Goal: Transaction & Acquisition: Purchase product/service

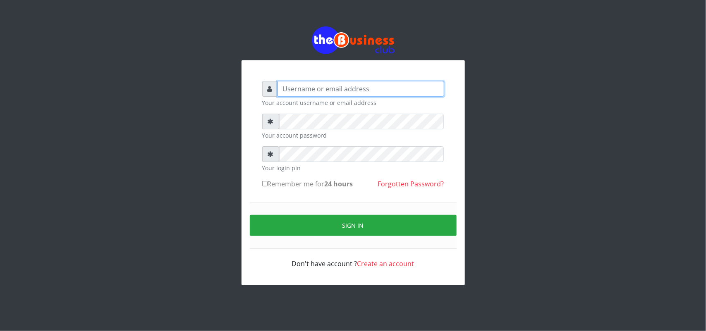
type input "uwa"
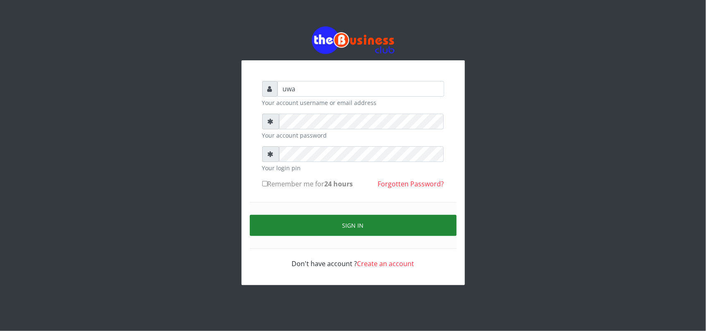
click at [358, 224] on button "Sign in" at bounding box center [353, 225] width 207 height 21
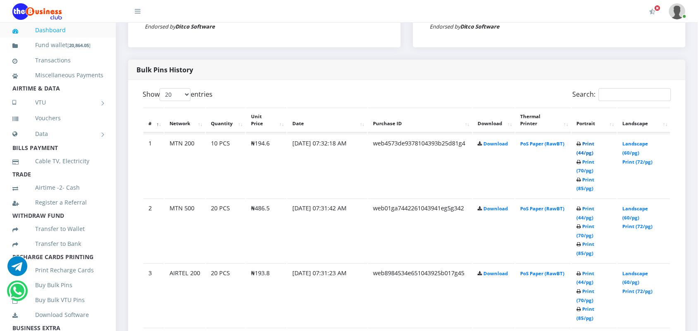
scroll to position [392, 0]
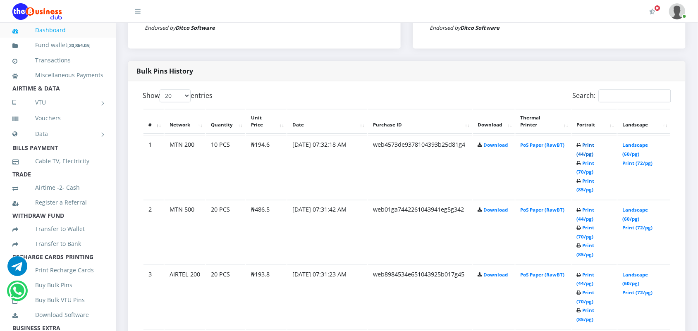
click at [587, 145] on link "Print (44/pg)" at bounding box center [586, 149] width 18 height 15
click at [582, 207] on link "Print (44/pg)" at bounding box center [586, 214] width 18 height 15
click at [584, 272] on link "Print (44/pg)" at bounding box center [586, 279] width 18 height 15
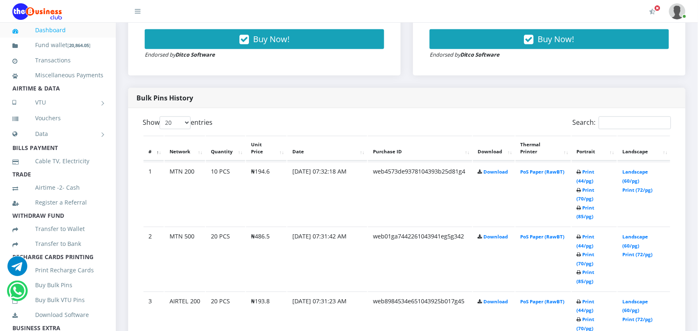
scroll to position [393, 0]
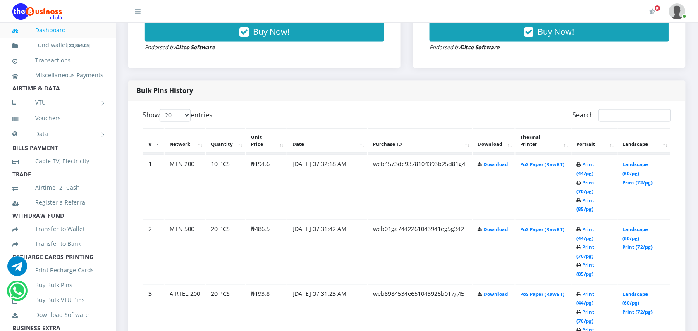
scroll to position [351, 0]
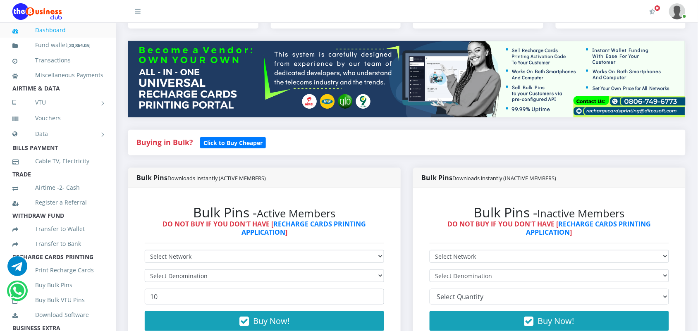
scroll to position [103, 0]
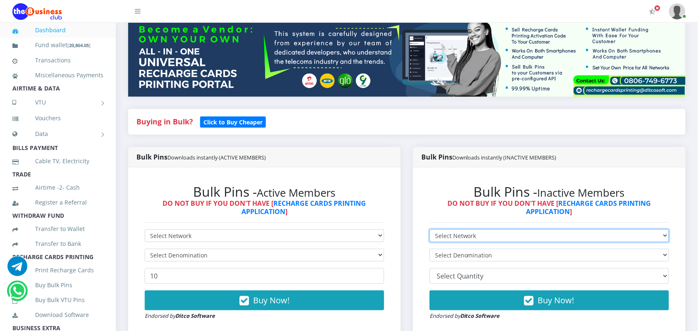
click at [497, 236] on select "Select Network MTN Globacom 9Mobile Airtel" at bounding box center [549, 235] width 239 height 13
click at [430, 229] on select "Select Network MTN Globacom 9Mobile Airtel" at bounding box center [549, 235] width 239 height 13
click at [487, 240] on select "Select Network MTN Globacom 9Mobile Airtel" at bounding box center [549, 235] width 239 height 13
select select "Airtel"
click at [430, 229] on select "Select Network MTN Globacom 9Mobile Airtel" at bounding box center [549, 235] width 239 height 13
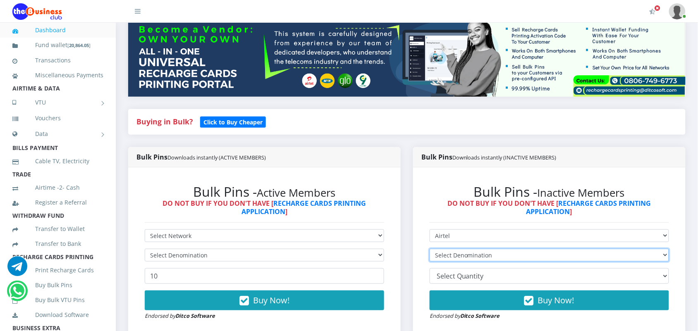
click at [501, 257] on select "Select Denomination Airtel NGN100 - ₦96.90 Airtel NGN200 - ₦193.80 Airtel NGN50…" at bounding box center [549, 255] width 239 height 13
select select "484.5-500"
click at [430, 249] on select "Select Denomination Airtel NGN100 - ₦96.90 Airtel NGN200 - ₦193.80 Airtel NGN50…" at bounding box center [549, 255] width 239 height 13
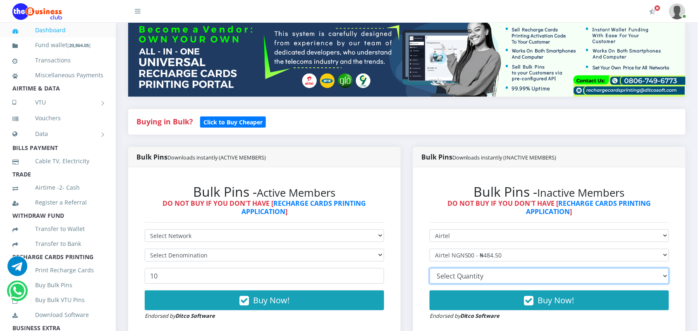
click at [520, 275] on select "10 20 30 40 44 (Online Printing, Portrait) 60 (Online Printing, Landscape) 70 (…" at bounding box center [549, 276] width 239 height 16
select select "40"
click at [430, 268] on select "10 20 30 40 44 (Online Printing, Portrait) 60 (Online Printing, Landscape) 70 (…" at bounding box center [549, 276] width 239 height 16
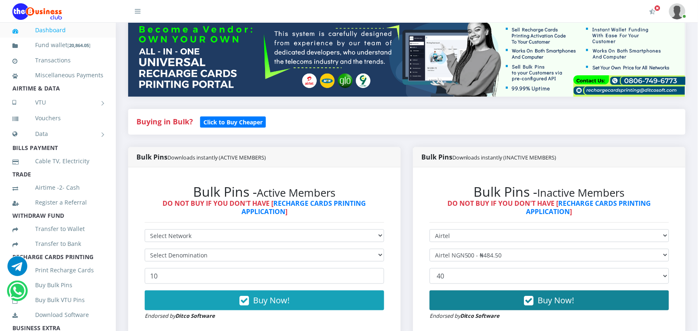
click at [552, 296] on span "Buy Now!" at bounding box center [556, 300] width 36 height 11
